Goal: Find contact information: Find contact information

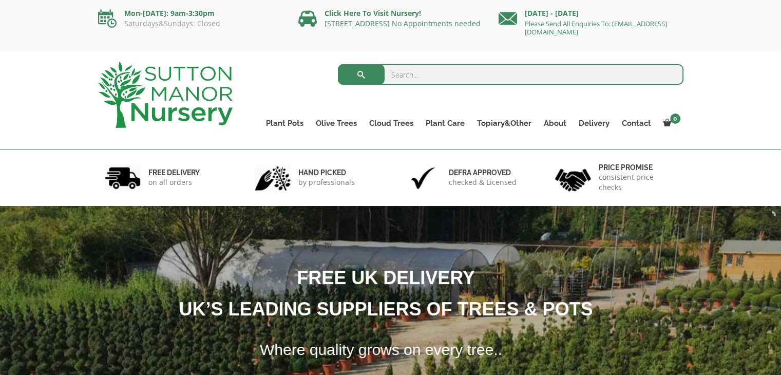
scroll to position [51, 0]
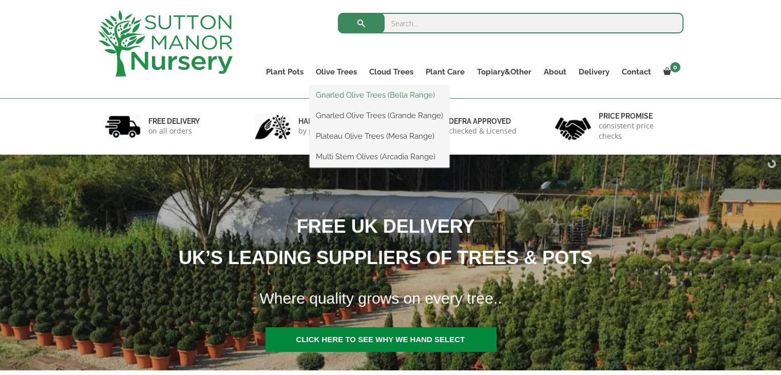
click at [335, 92] on link "Gnarled Olive Trees (Bella Range)" at bounding box center [380, 94] width 140 height 15
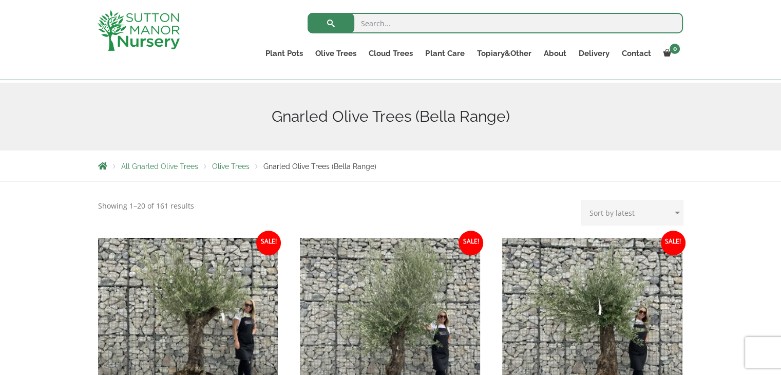
scroll to position [103, 0]
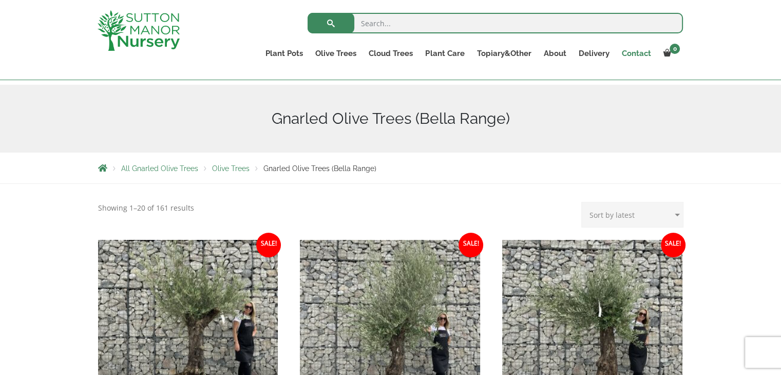
click at [640, 52] on link "Contact" at bounding box center [636, 53] width 42 height 14
